Goal: Transaction & Acquisition: Purchase product/service

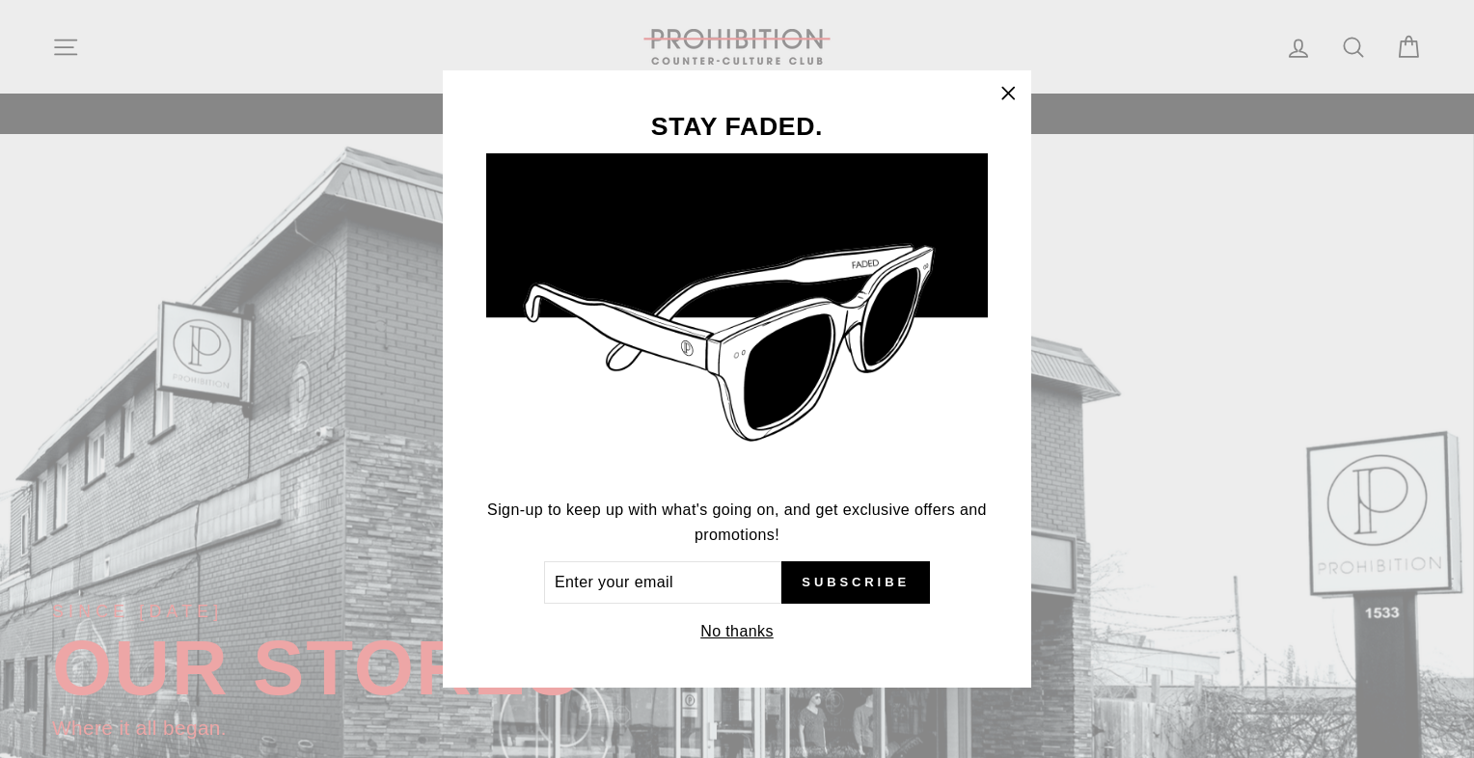
click at [722, 636] on button "No thanks" at bounding box center [737, 631] width 85 height 27
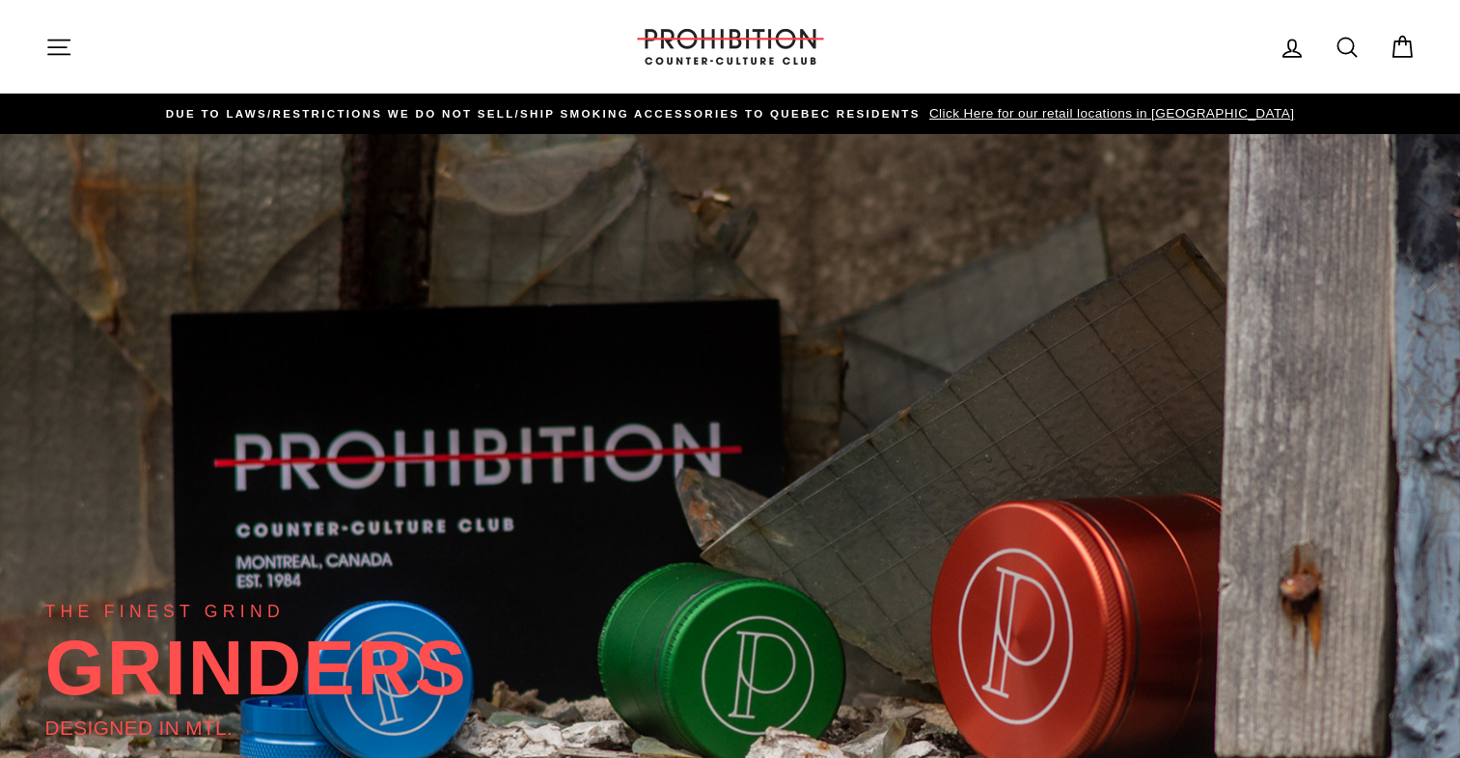
click at [1403, 44] on icon at bounding box center [1401, 47] width 27 height 27
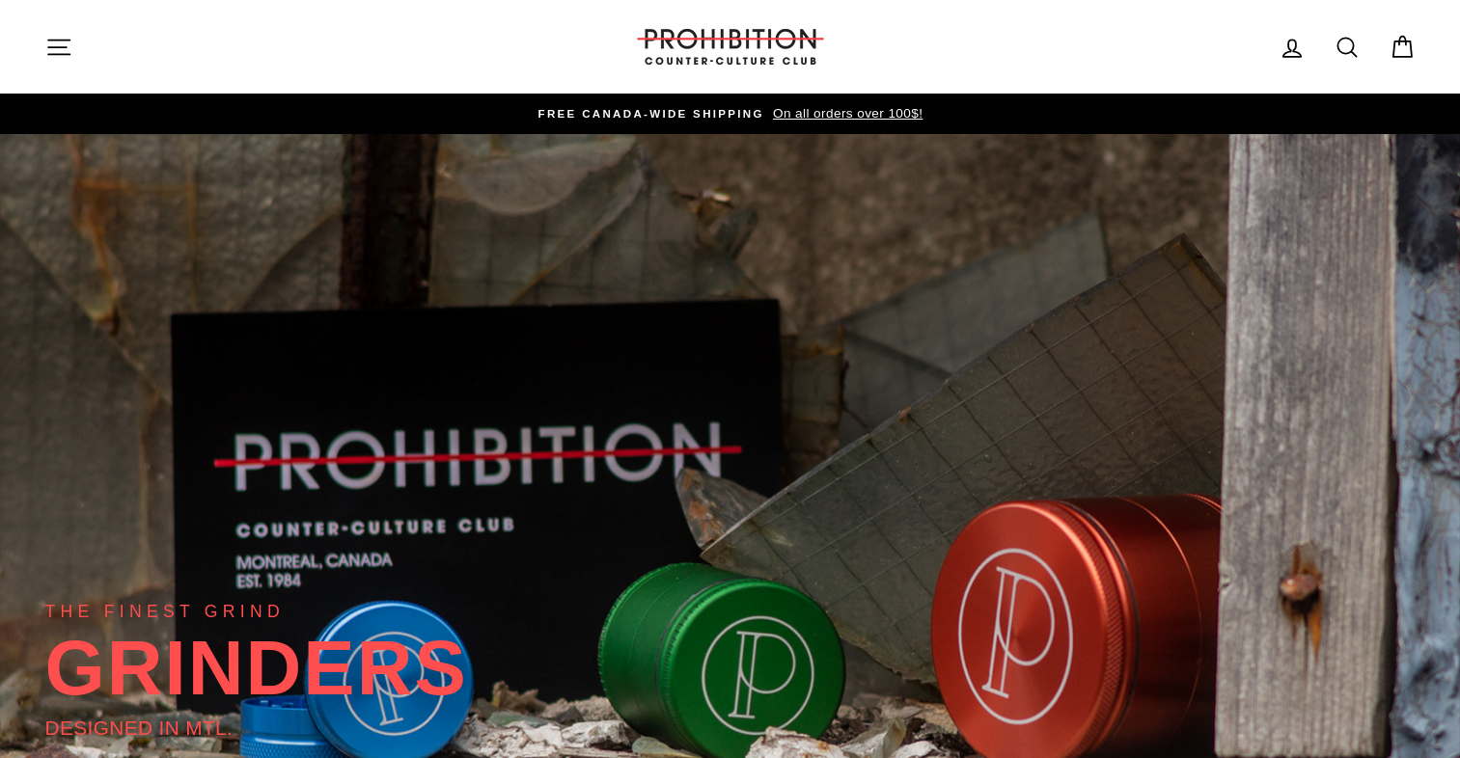
click at [63, 48] on icon "button" at bounding box center [58, 47] width 27 height 27
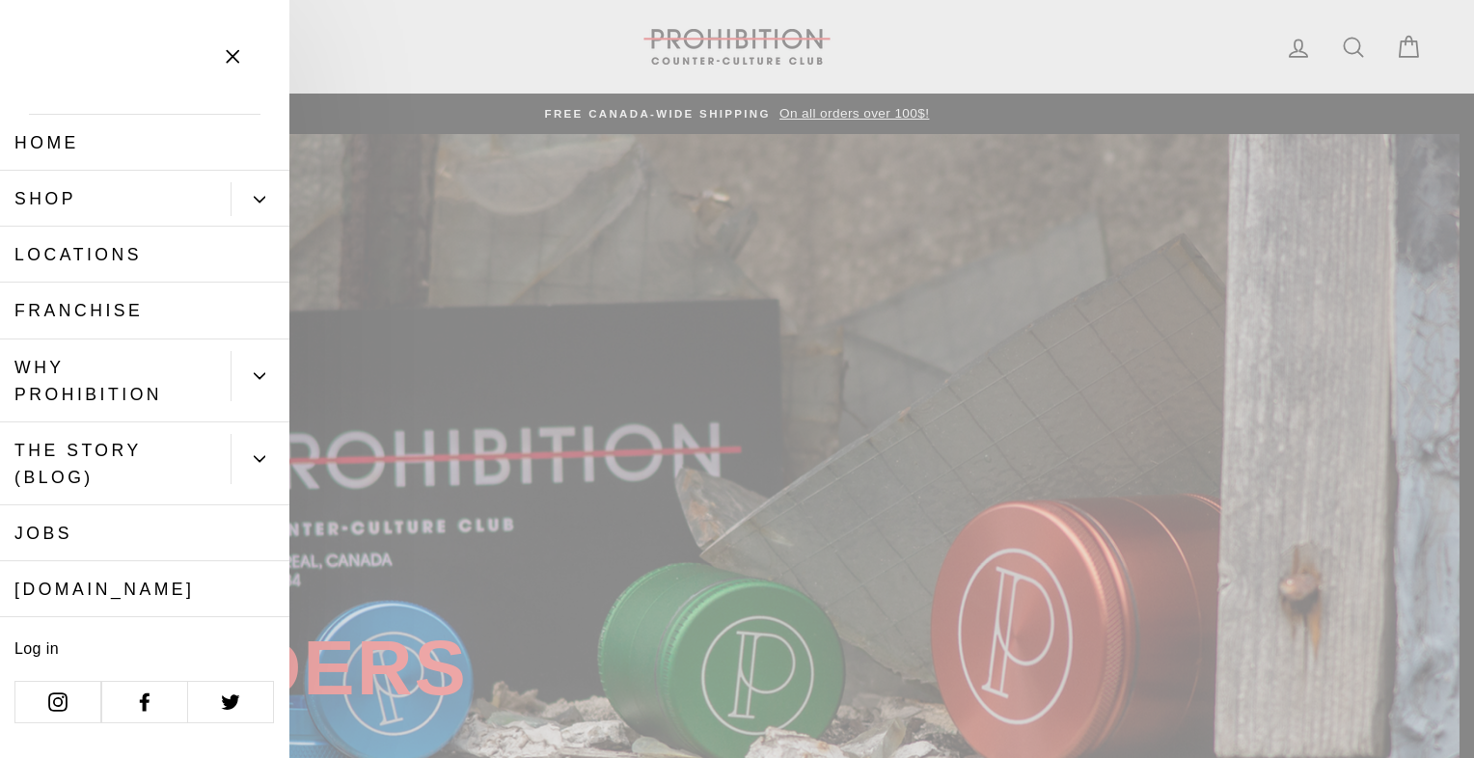
click at [69, 191] on link "Shop" at bounding box center [115, 199] width 231 height 56
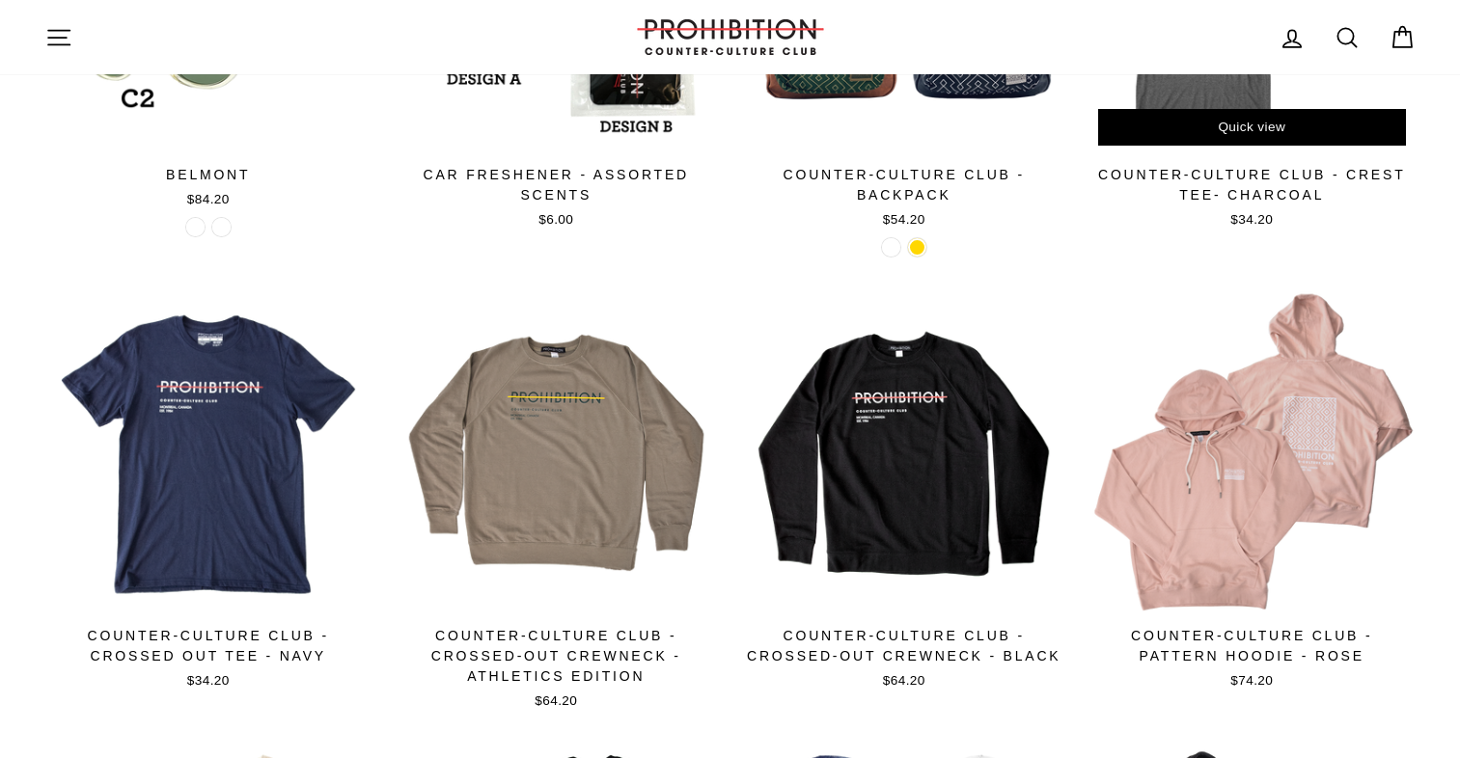
scroll to position [527, 0]
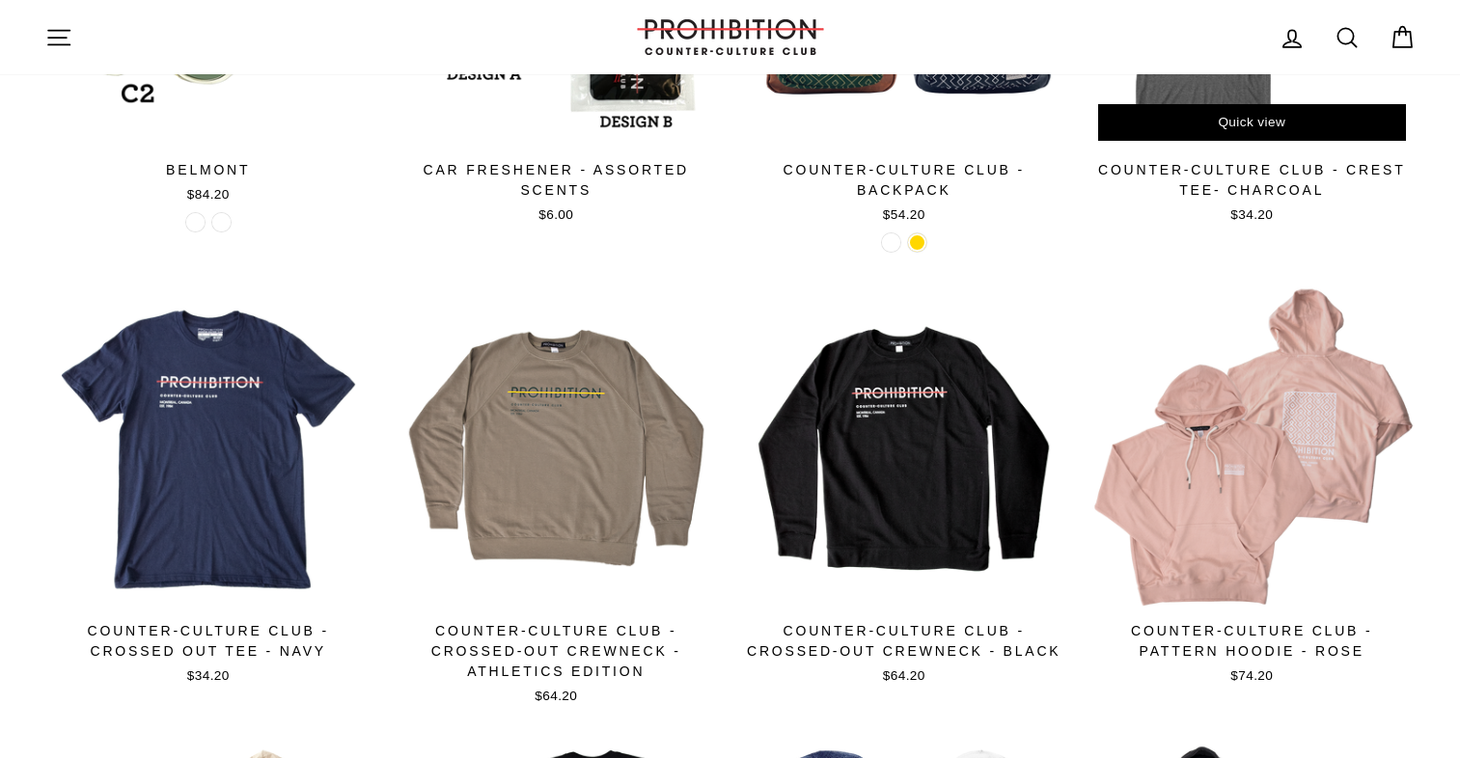
drag, startPoint x: 1473, startPoint y: 202, endPoint x: 1414, endPoint y: 173, distance: 65.6
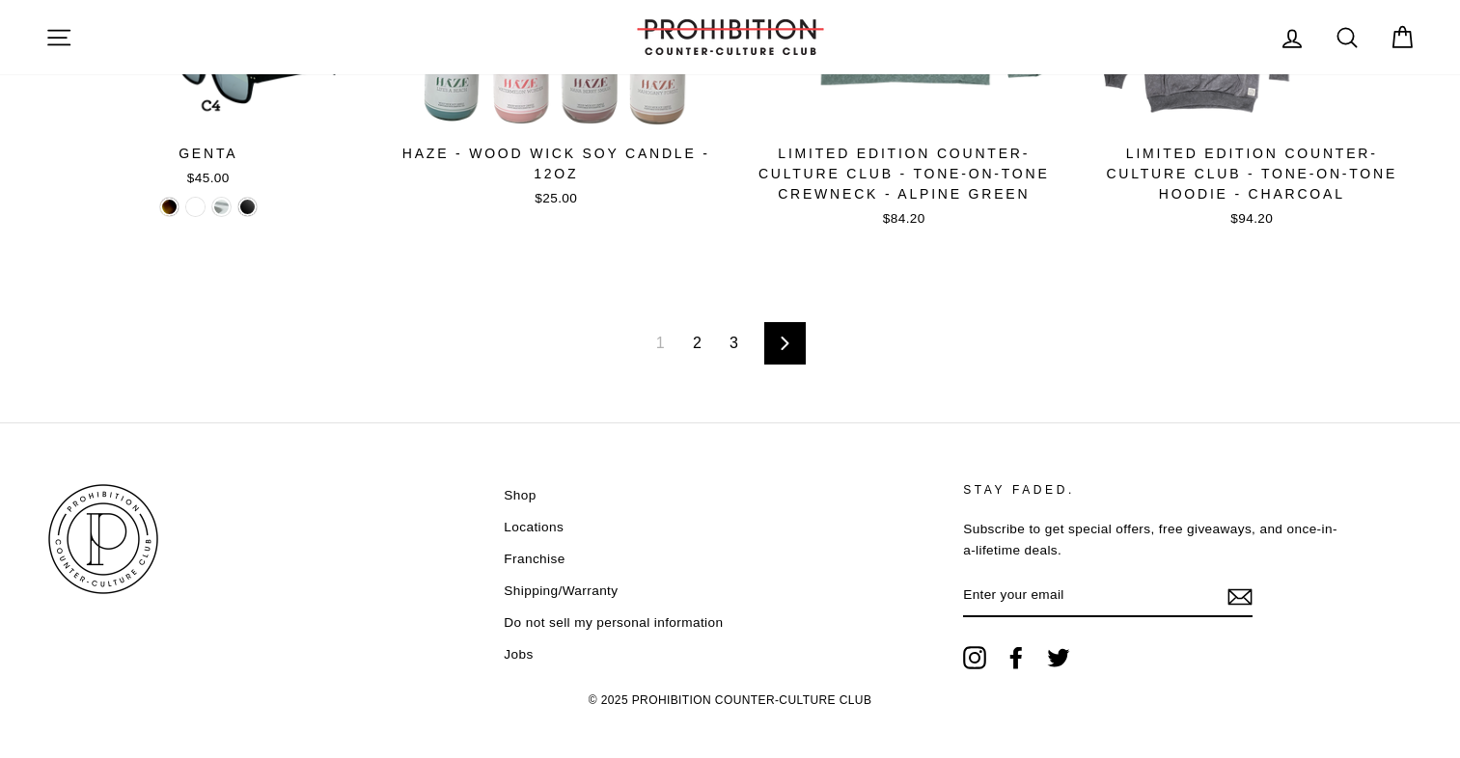
scroll to position [3295, 0]
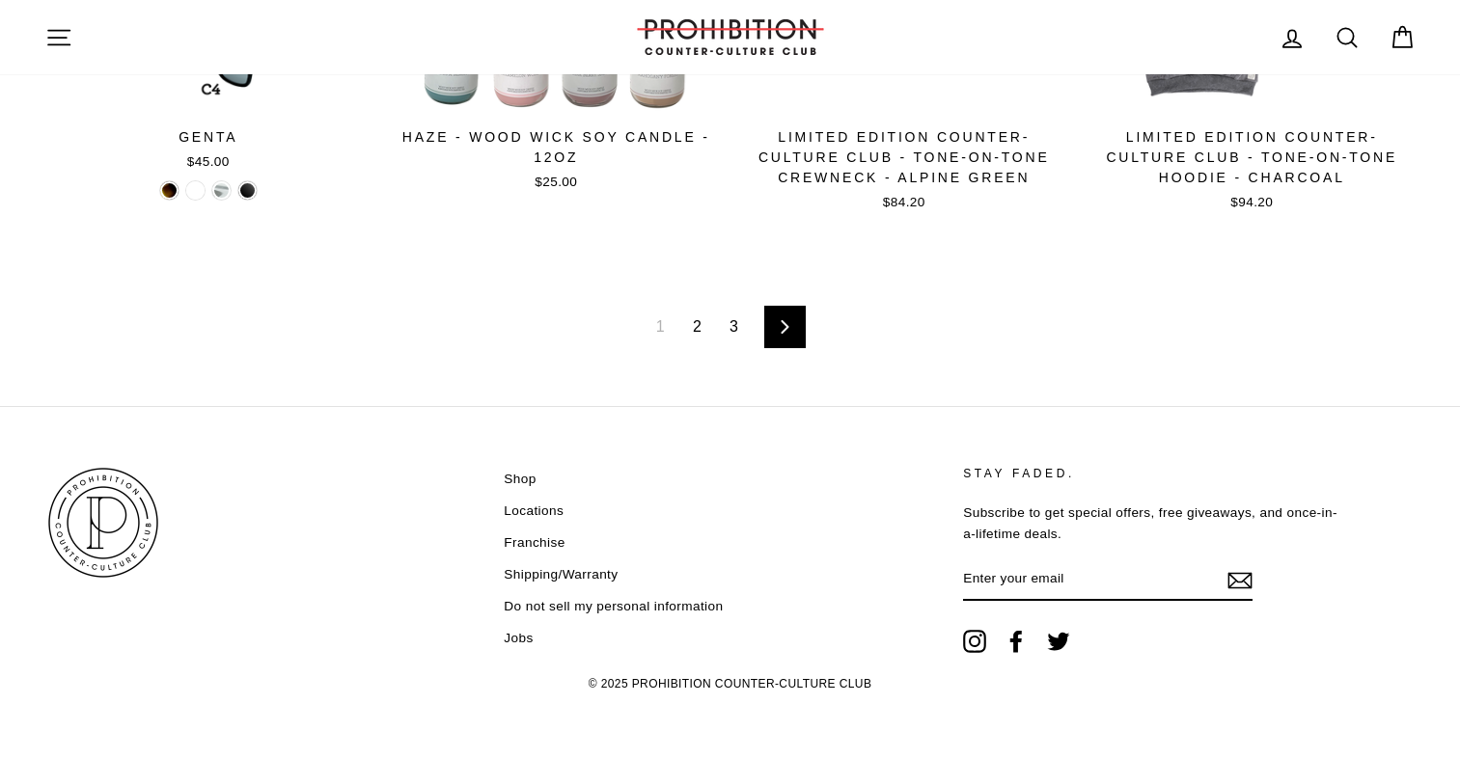
click at [775, 333] on link "Next" at bounding box center [784, 327] width 41 height 42
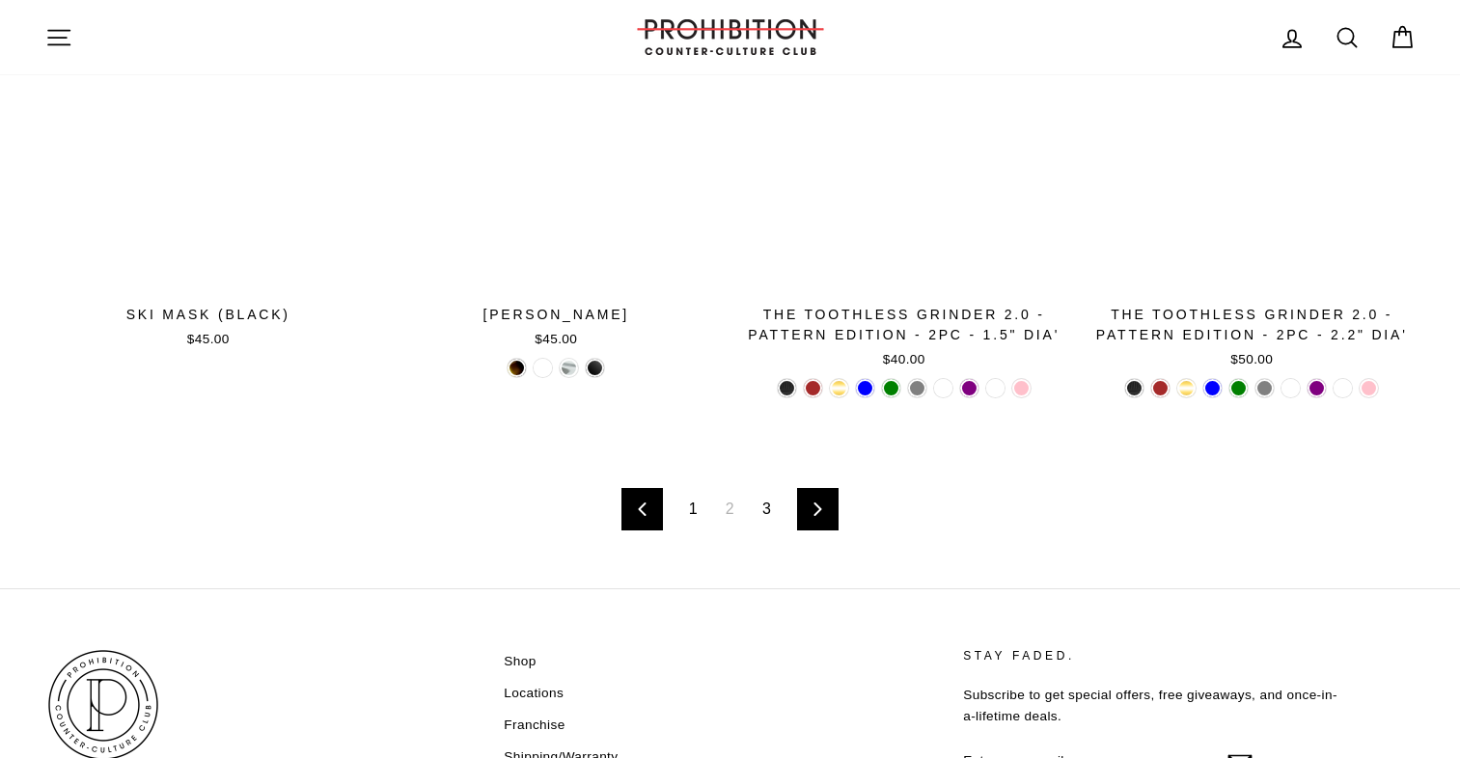
scroll to position [3126, 0]
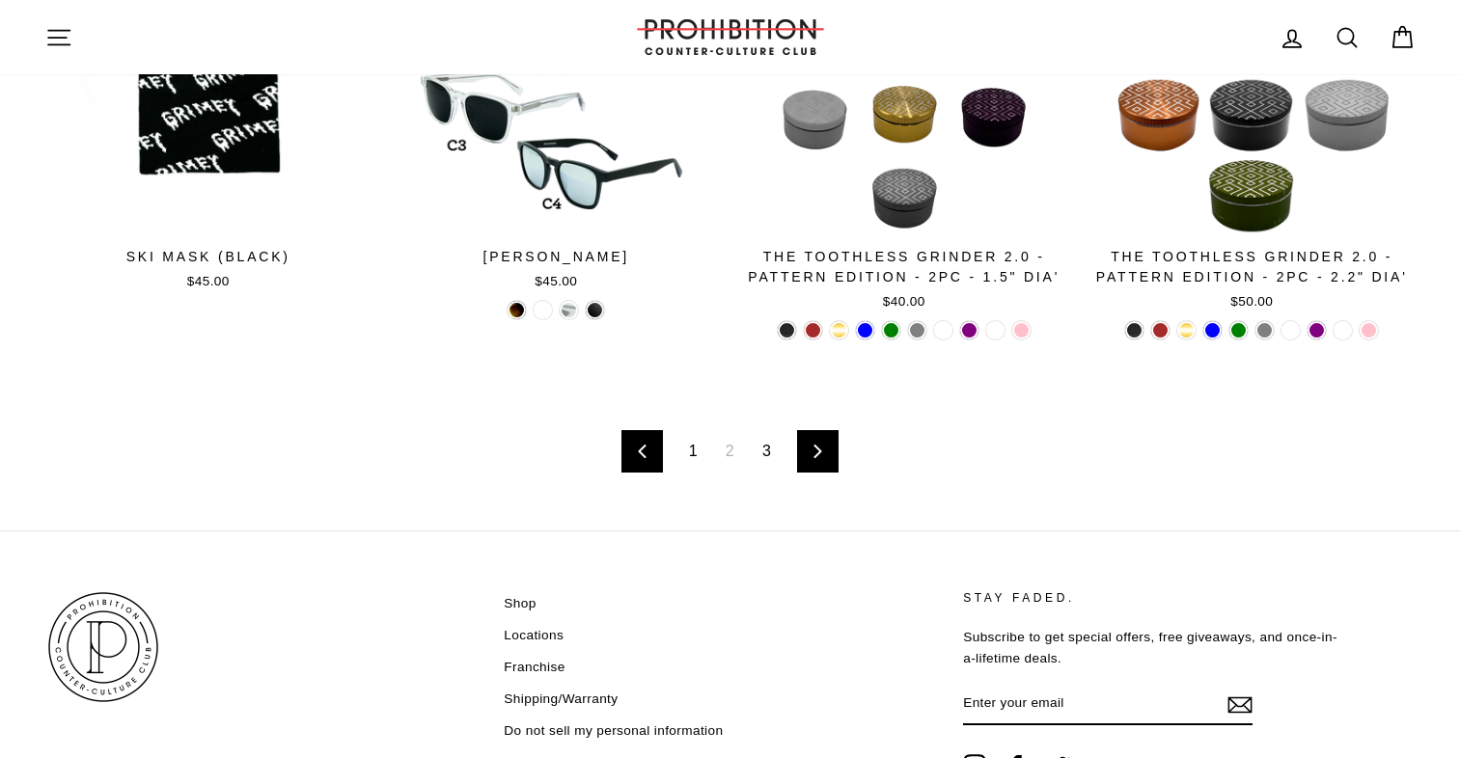
click at [806, 450] on link "Next" at bounding box center [817, 451] width 41 height 42
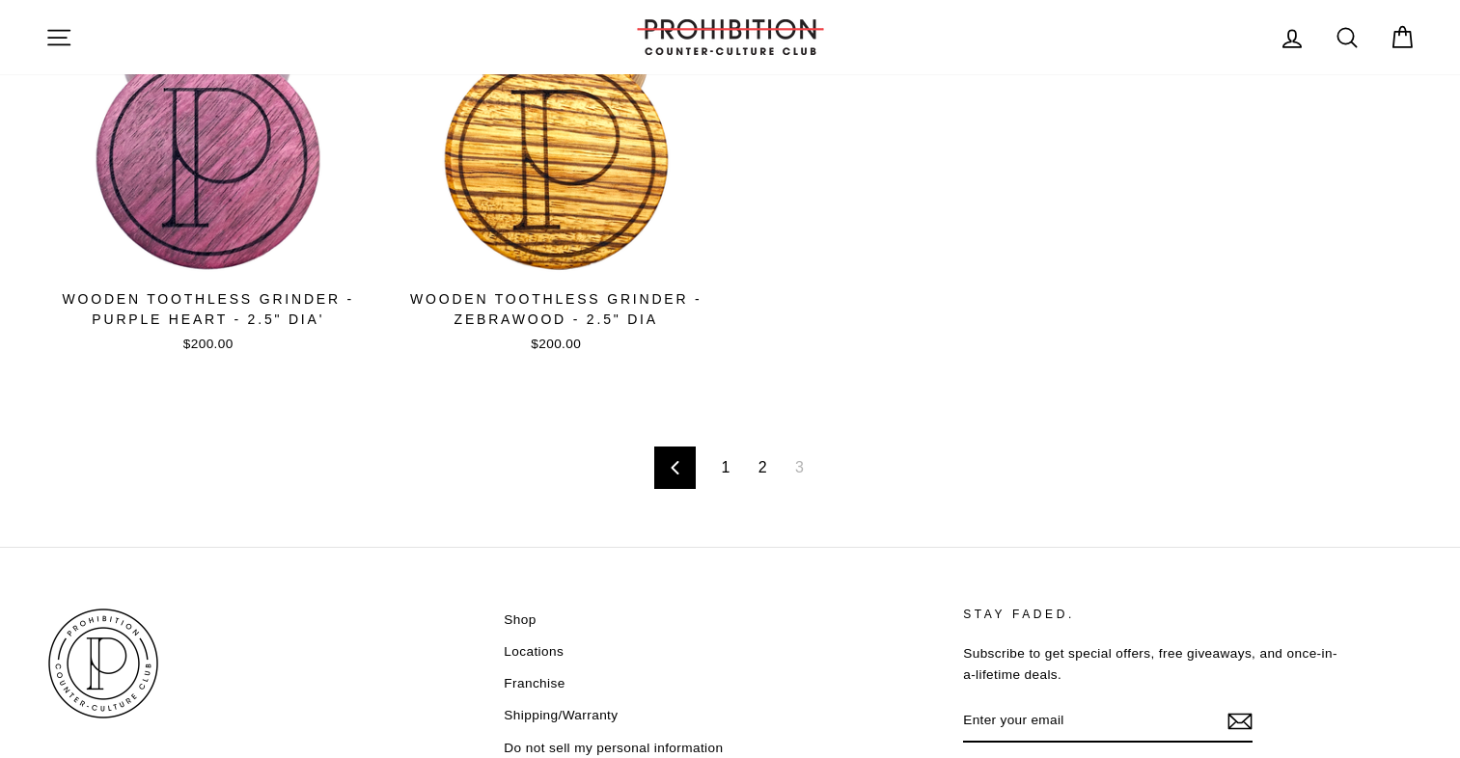
scroll to position [1967, 0]
